Goal: Task Accomplishment & Management: Use online tool/utility

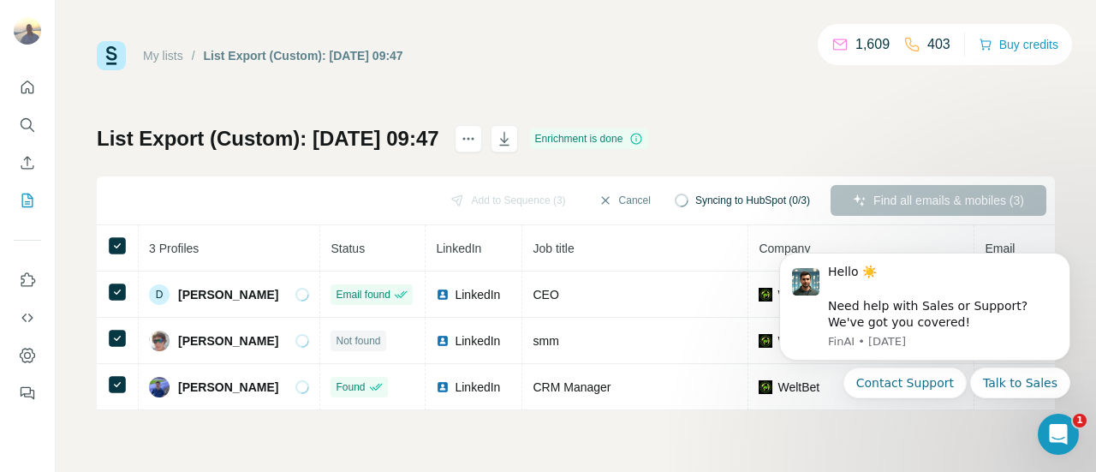
click at [818, 122] on div "My lists / List Export (Custom): [DATE] 09:47 1,609 403 Buy credits List Export…" at bounding box center [576, 225] width 958 height 369
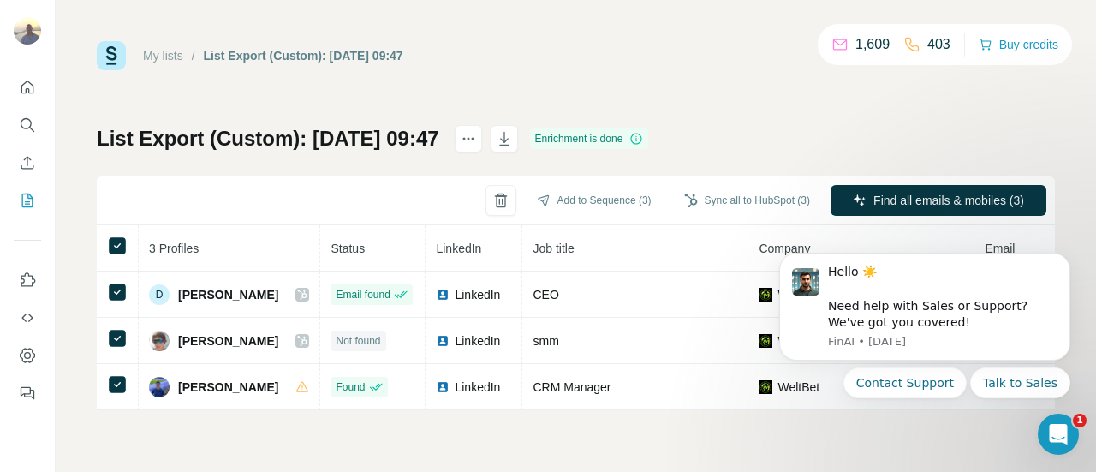
drag, startPoint x: 724, startPoint y: 193, endPoint x: 719, endPoint y: 181, distance: 13.0
click at [719, 181] on div "Add to Sequence (3) Sync all to HubSpot (3) Find all emails & mobiles (3)" at bounding box center [576, 200] width 958 height 49
click at [734, 221] on div "Add to Sequence (3) Sync all to HubSpot (3) Find all emails & mobiles (3)" at bounding box center [576, 200] width 958 height 49
click at [738, 215] on div "Sync all to HubSpot (3)" at bounding box center [747, 200] width 150 height 31
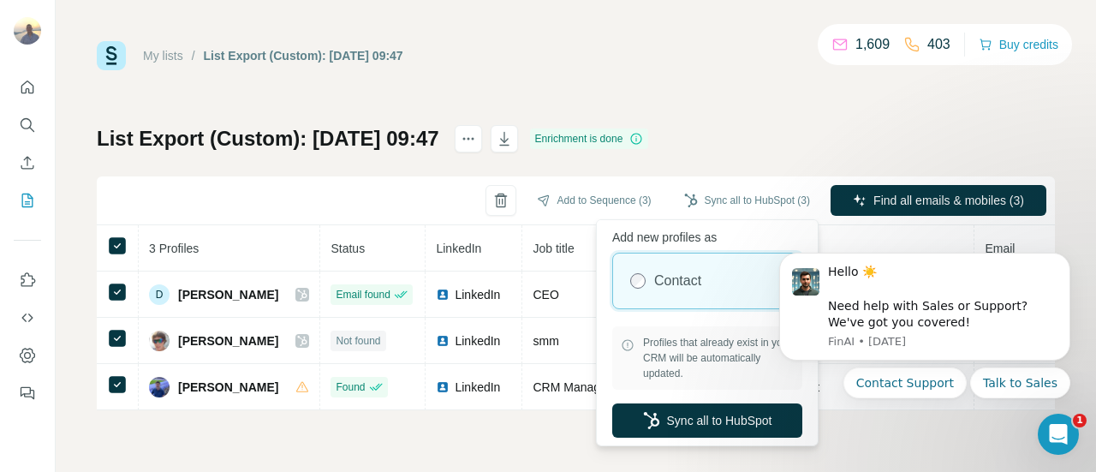
scroll to position [14, 0]
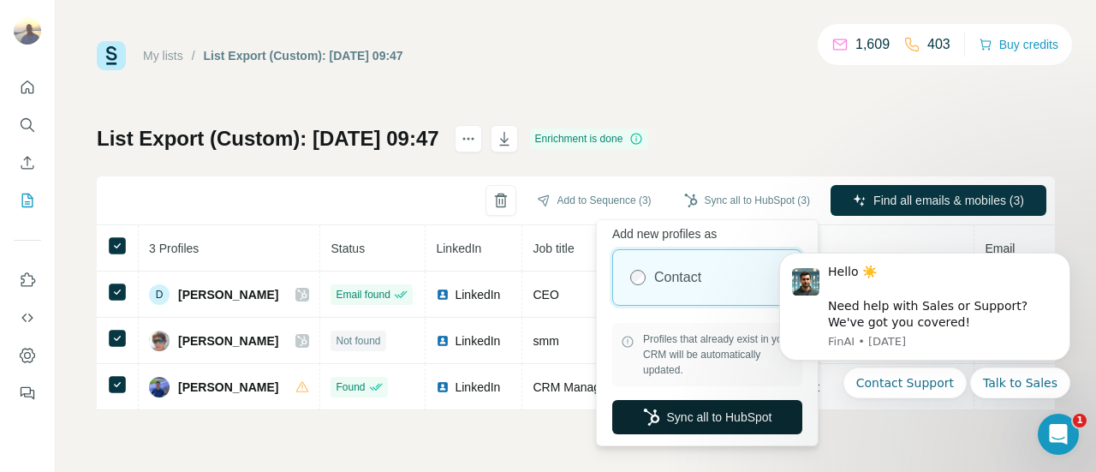
click at [723, 407] on button "Sync all to HubSpot" at bounding box center [707, 417] width 190 height 34
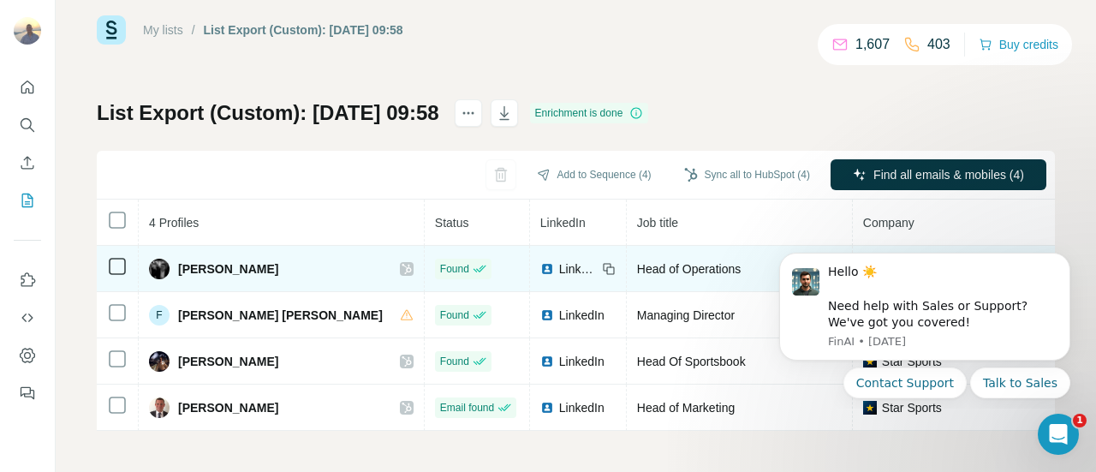
scroll to position [33, 0]
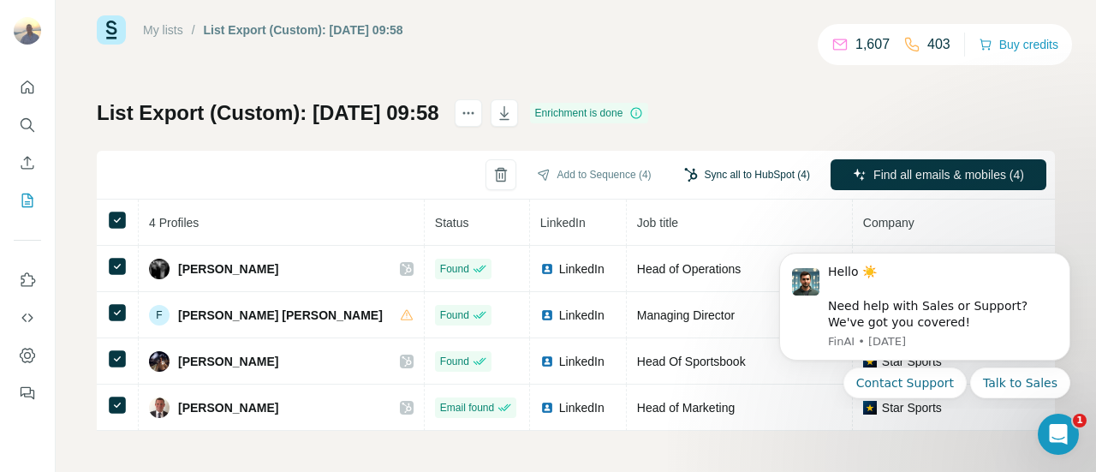
click at [715, 162] on button "Sync all to HubSpot (4)" at bounding box center [747, 175] width 150 height 26
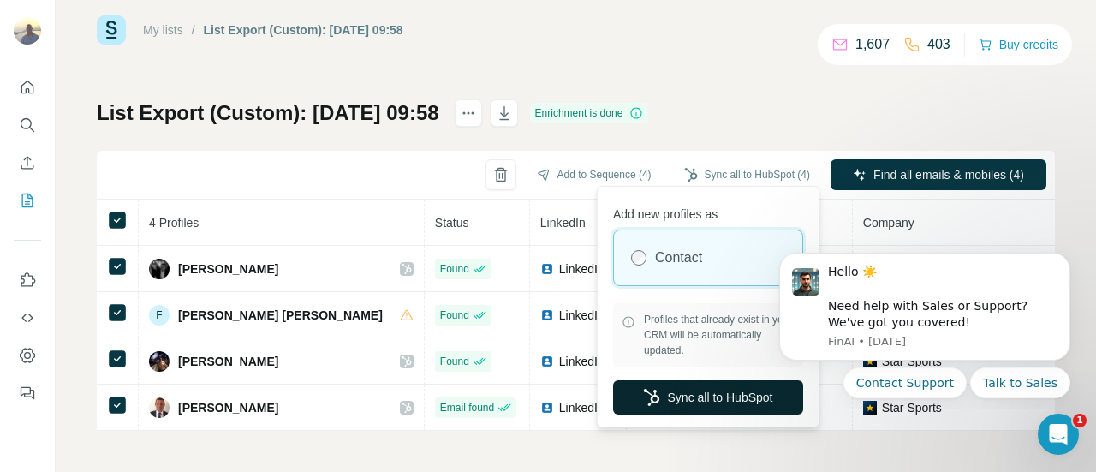
click at [703, 407] on button "Sync all to HubSpot" at bounding box center [708, 397] width 190 height 34
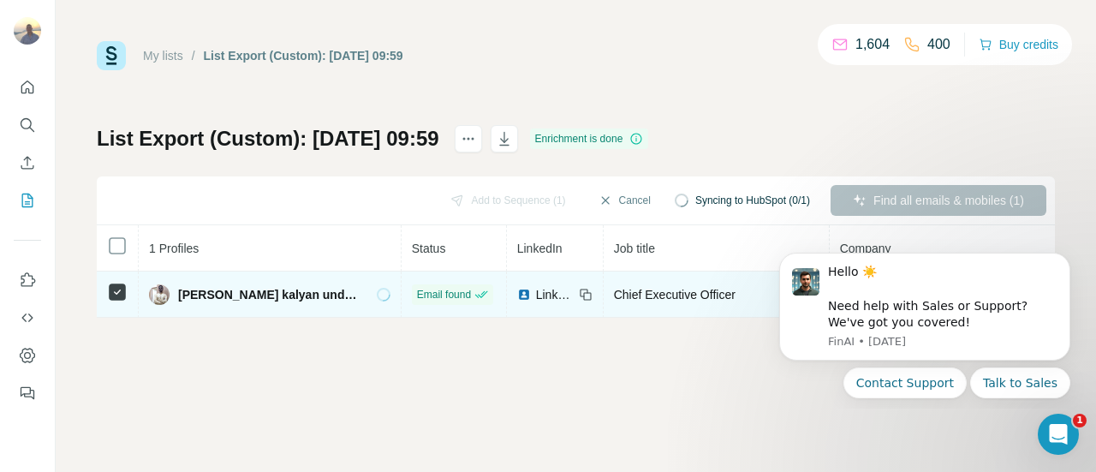
click at [111, 282] on icon at bounding box center [117, 292] width 21 height 21
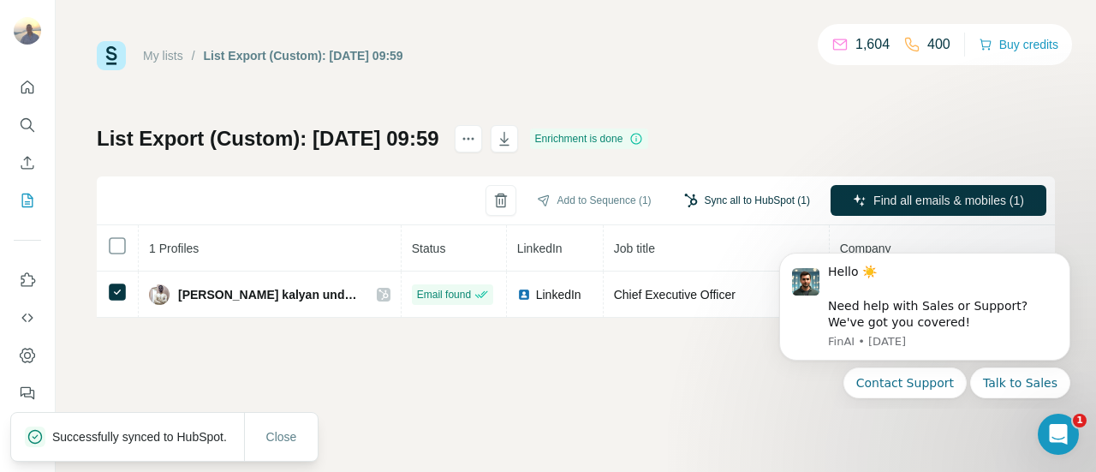
click at [736, 200] on button "Sync all to HubSpot (1)" at bounding box center [747, 201] width 150 height 26
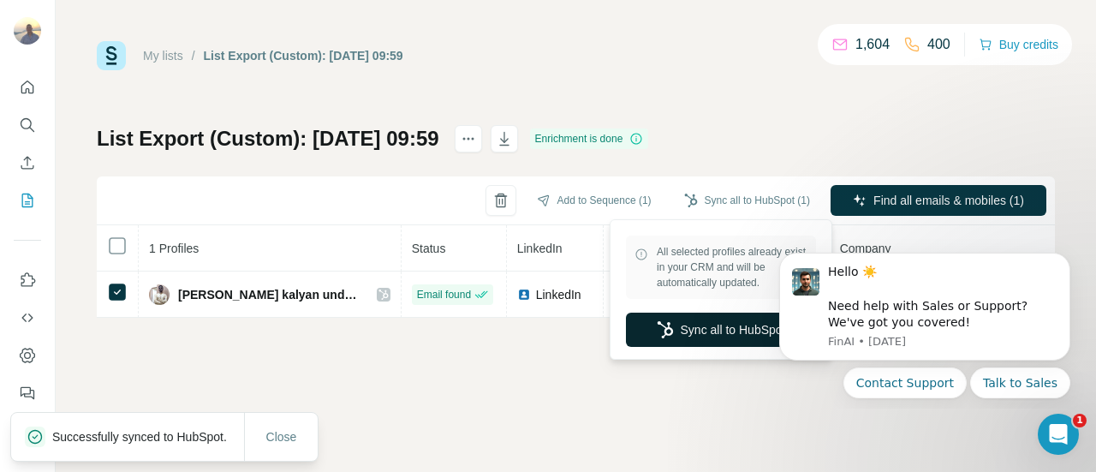
click at [681, 321] on button "Sync all to HubSpot" at bounding box center [721, 330] width 190 height 34
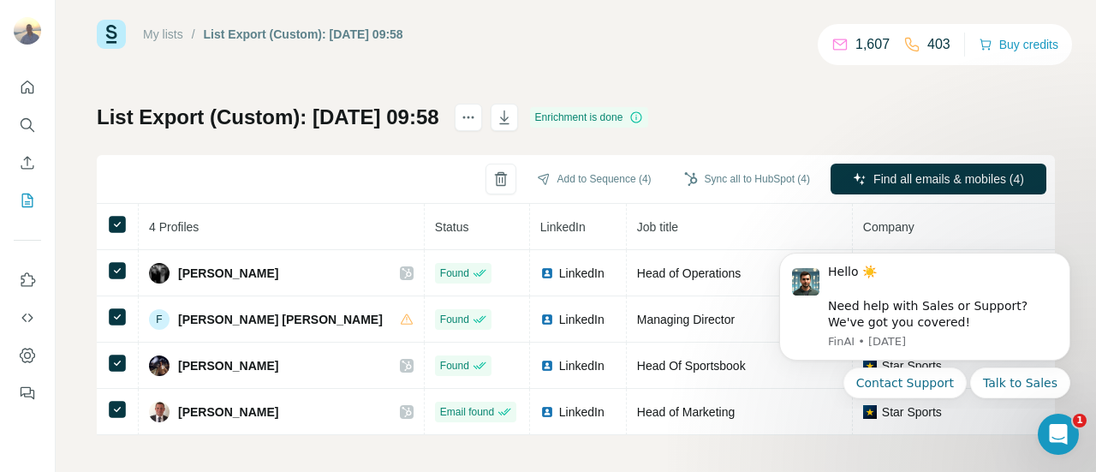
scroll to position [33, 0]
